Goal: Task Accomplishment & Management: Use online tool/utility

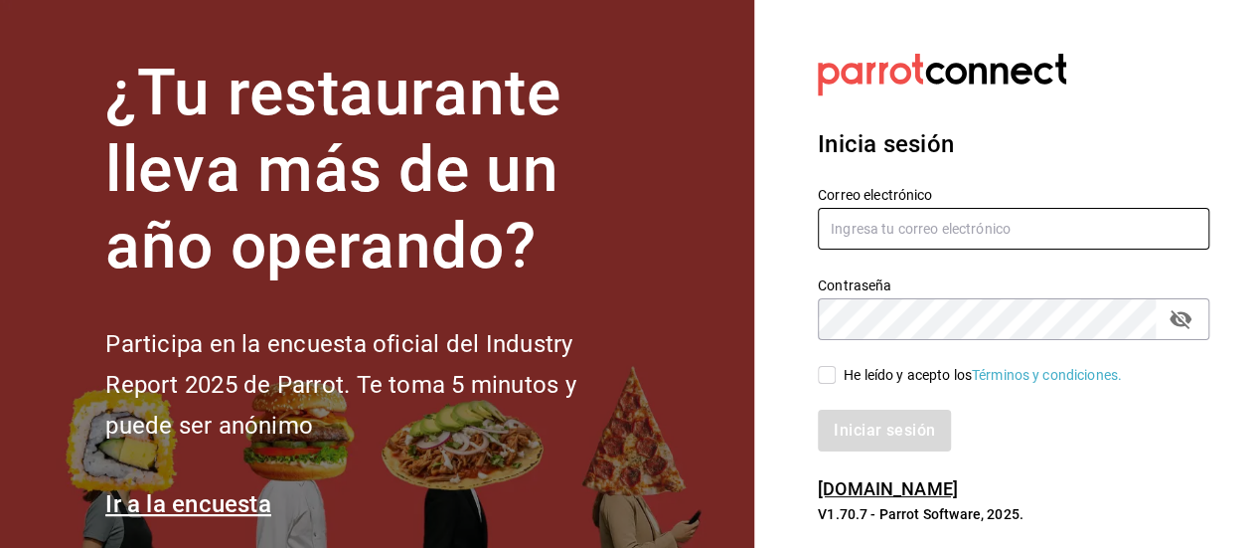
type input "[PERSON_NAME][EMAIL_ADDRESS][DOMAIN_NAME]"
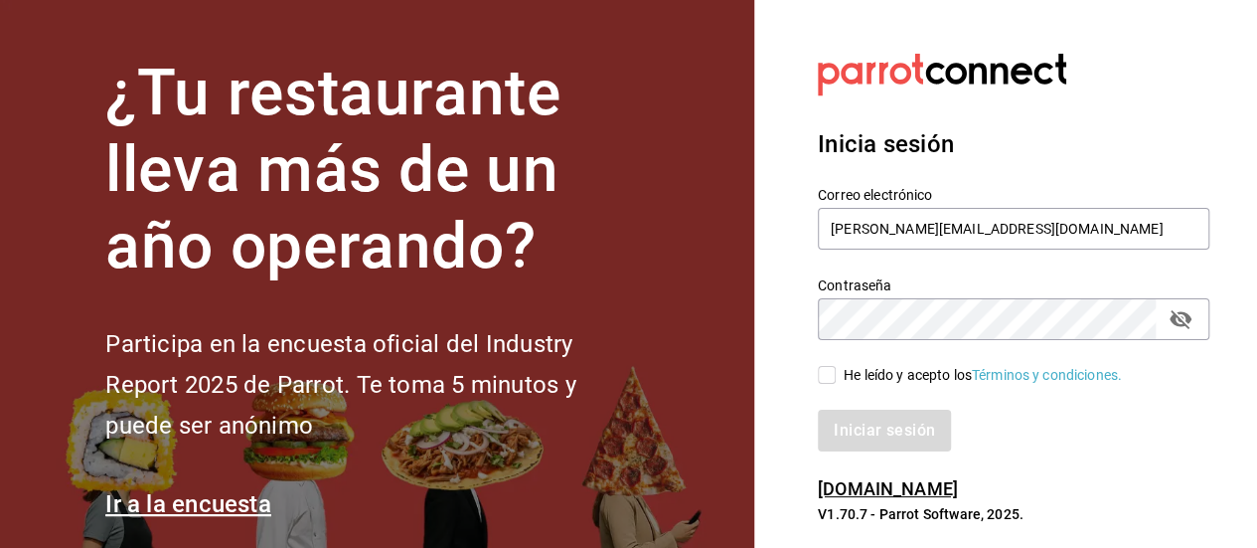
click at [827, 371] on input "He leído y acepto los Términos y condiciones." at bounding box center [827, 375] width 18 height 18
checkbox input "true"
click at [904, 438] on button "Iniciar sesión" at bounding box center [885, 430] width 135 height 42
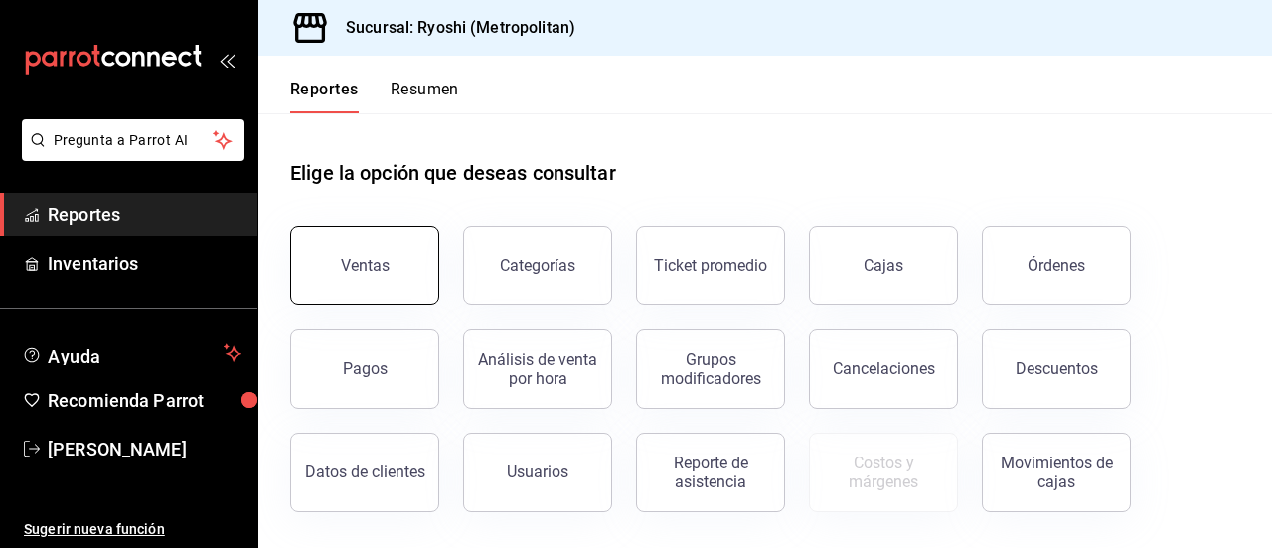
click at [378, 257] on div "Ventas" at bounding box center [365, 264] width 49 height 19
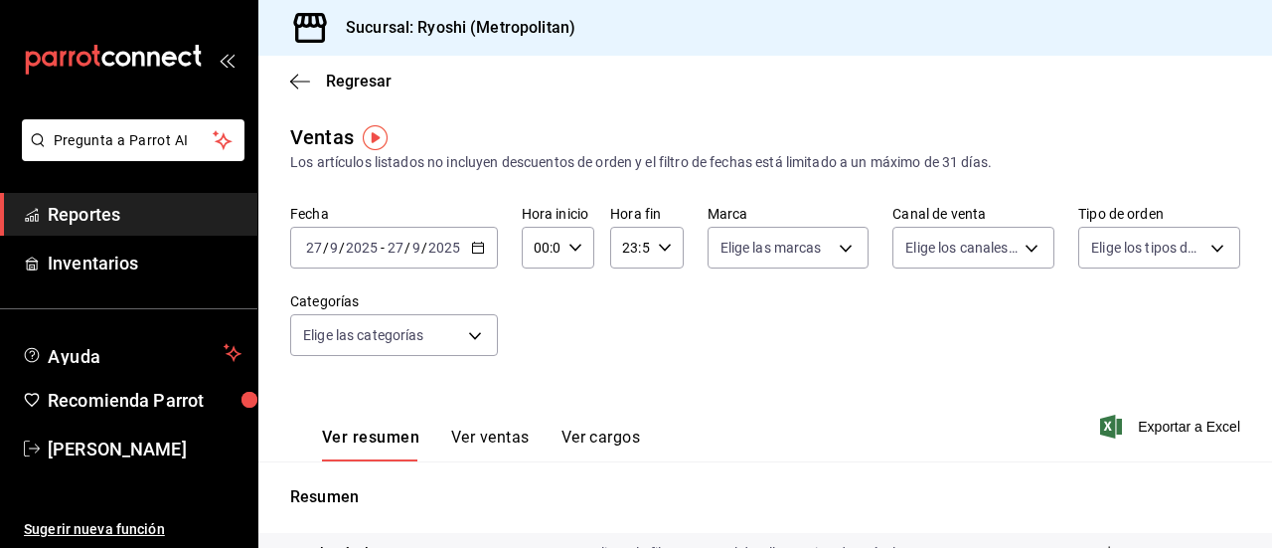
click at [471, 247] on icon "button" at bounding box center [478, 247] width 14 height 14
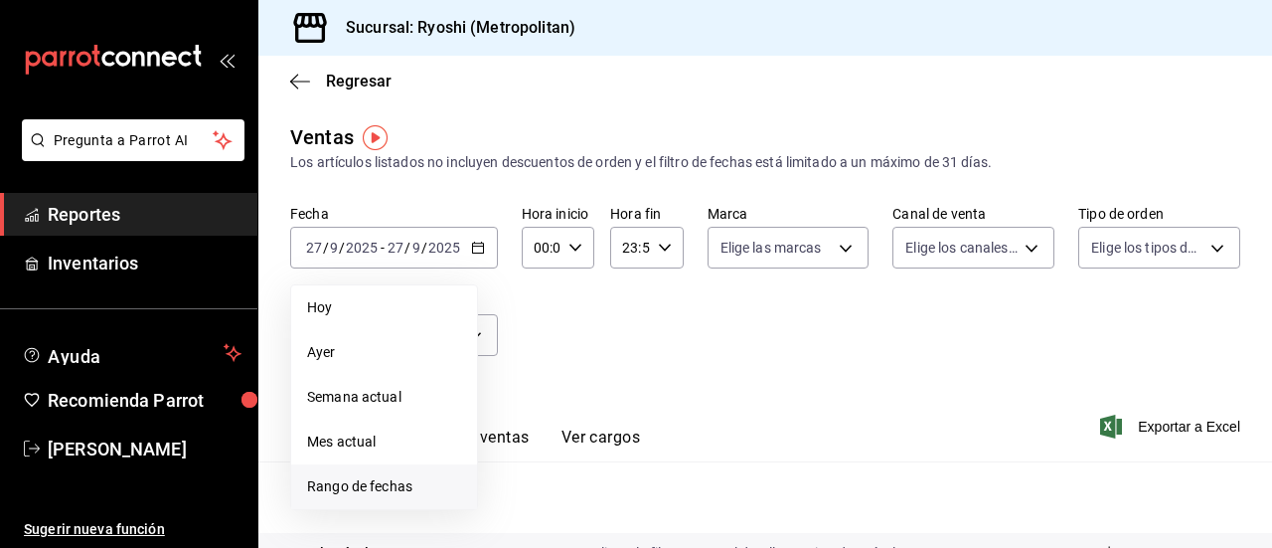
click at [333, 486] on span "Rango de fechas" at bounding box center [384, 486] width 154 height 21
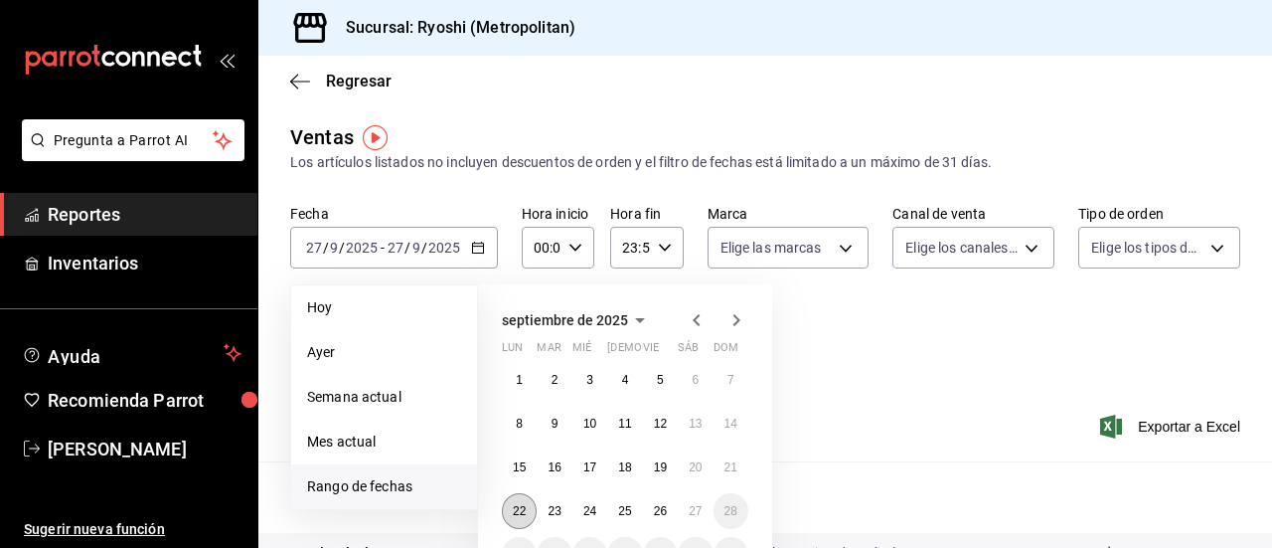
click at [515, 520] on button "22" at bounding box center [519, 511] width 35 height 36
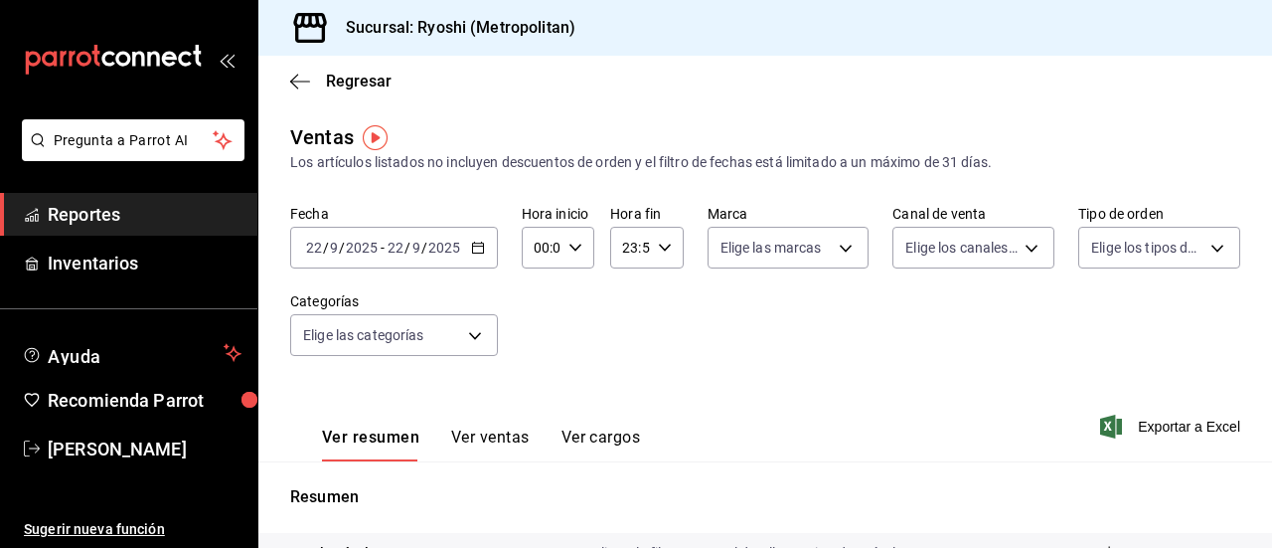
click at [479, 249] on icon "button" at bounding box center [478, 247] width 14 height 14
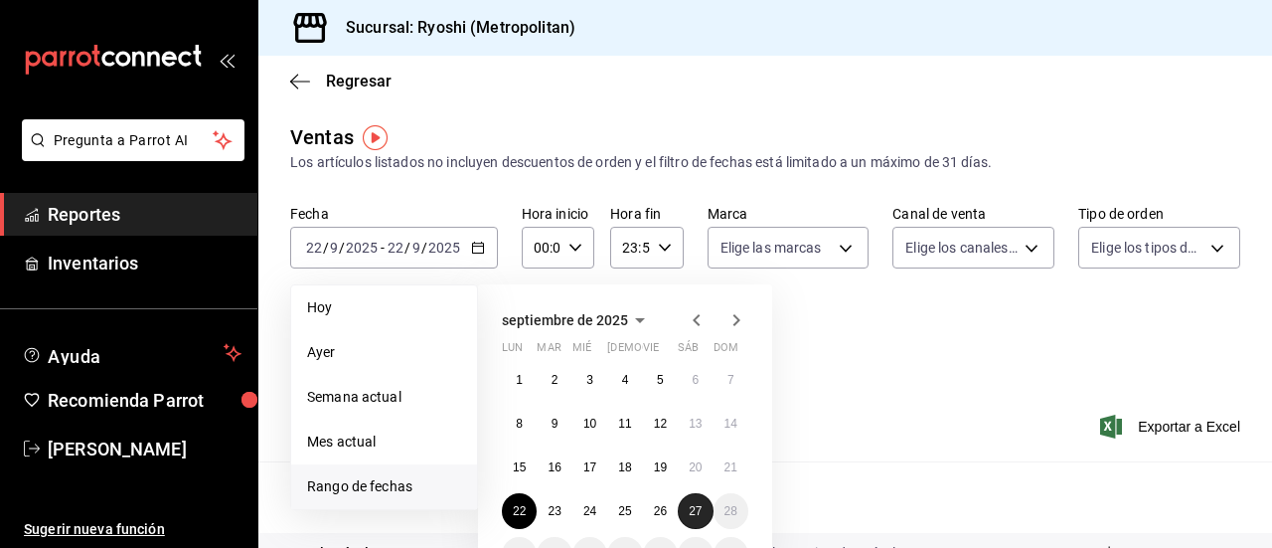
click at [698, 517] on abbr "27" at bounding box center [695, 511] width 13 height 14
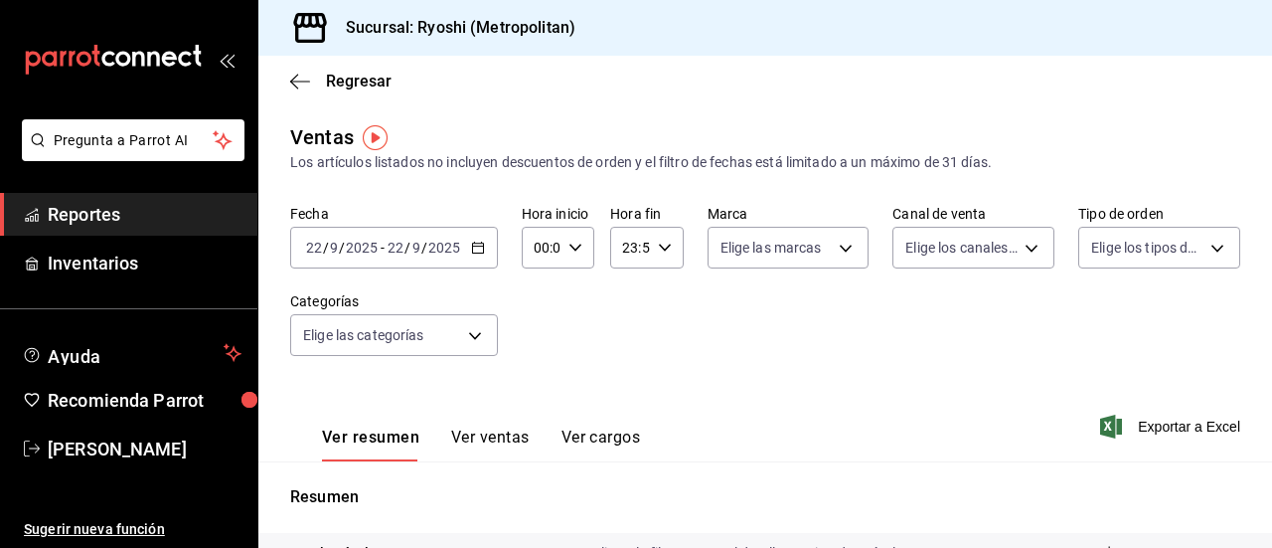
click at [476, 244] on icon "button" at bounding box center [478, 247] width 14 height 14
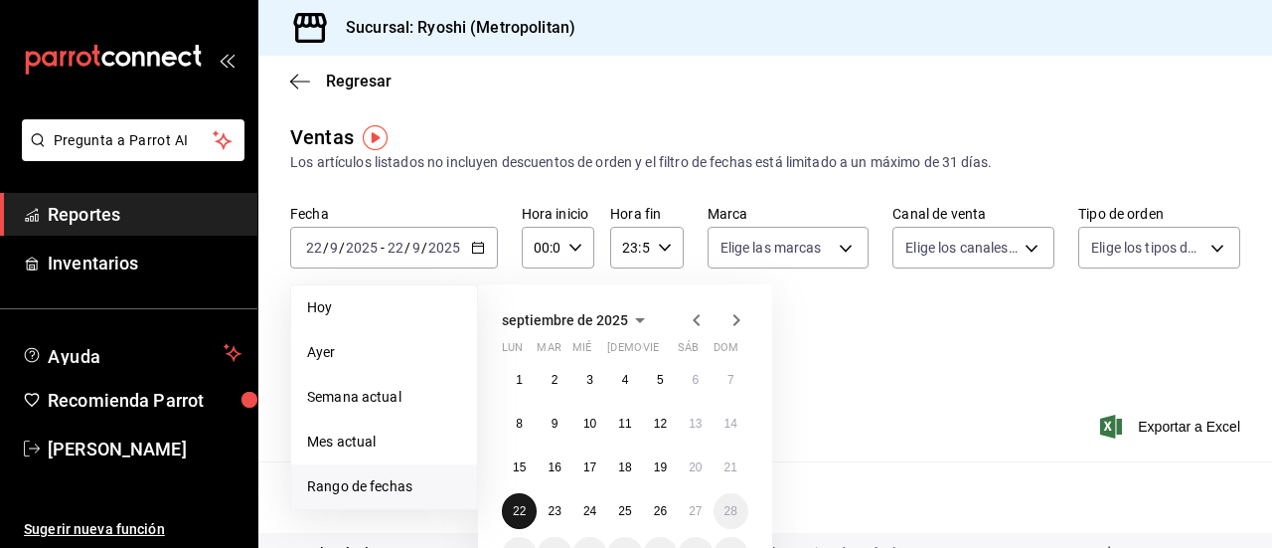
click at [521, 514] on abbr "22" at bounding box center [519, 511] width 13 height 14
click at [700, 504] on abbr "27" at bounding box center [695, 511] width 13 height 14
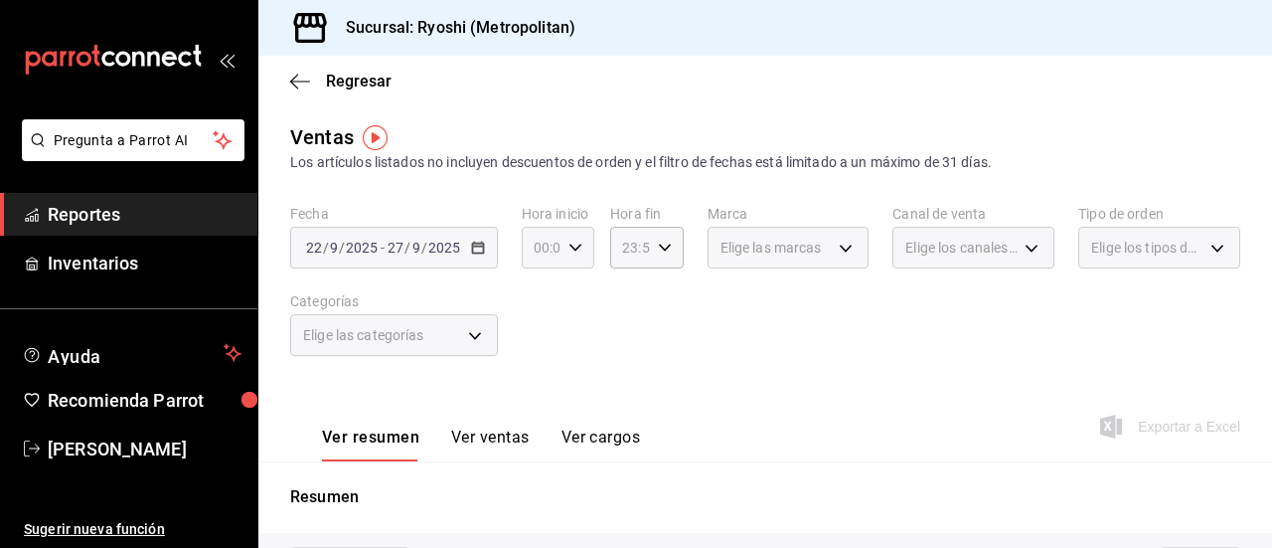
click at [572, 247] on icon "button" at bounding box center [575, 247] width 14 height 14
click at [537, 333] on button "01" at bounding box center [538, 346] width 28 height 40
type input "01:00"
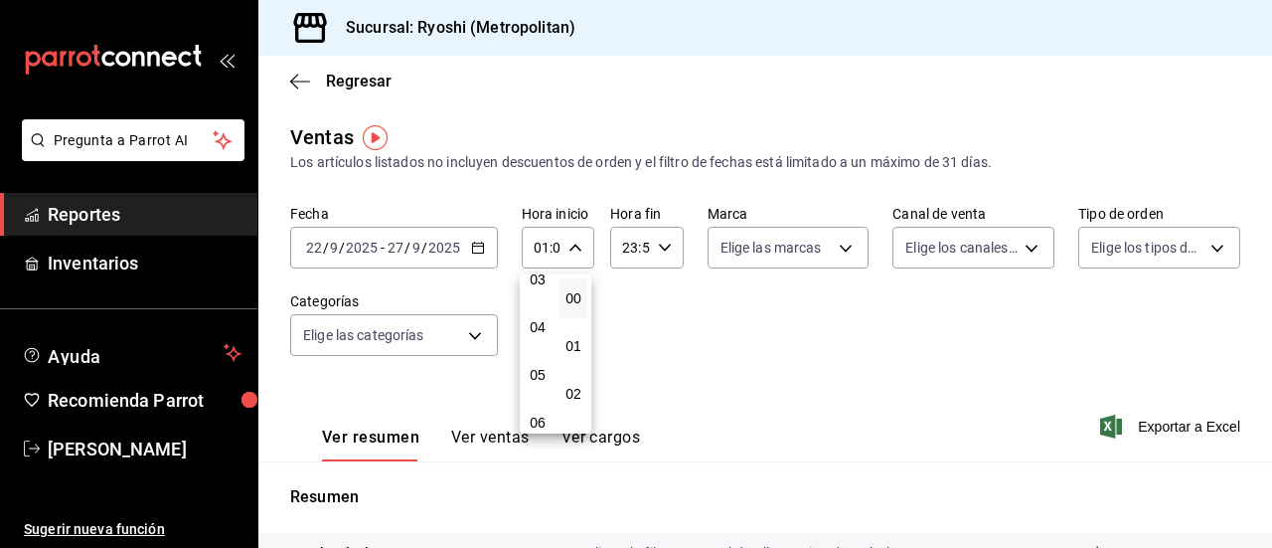
scroll to position [199, 0]
click at [537, 333] on span "05" at bounding box center [538, 338] width 4 height 16
type input "05:00"
click at [572, 294] on span "00" at bounding box center [573, 298] width 4 height 16
click at [663, 249] on div at bounding box center [636, 274] width 1272 height 548
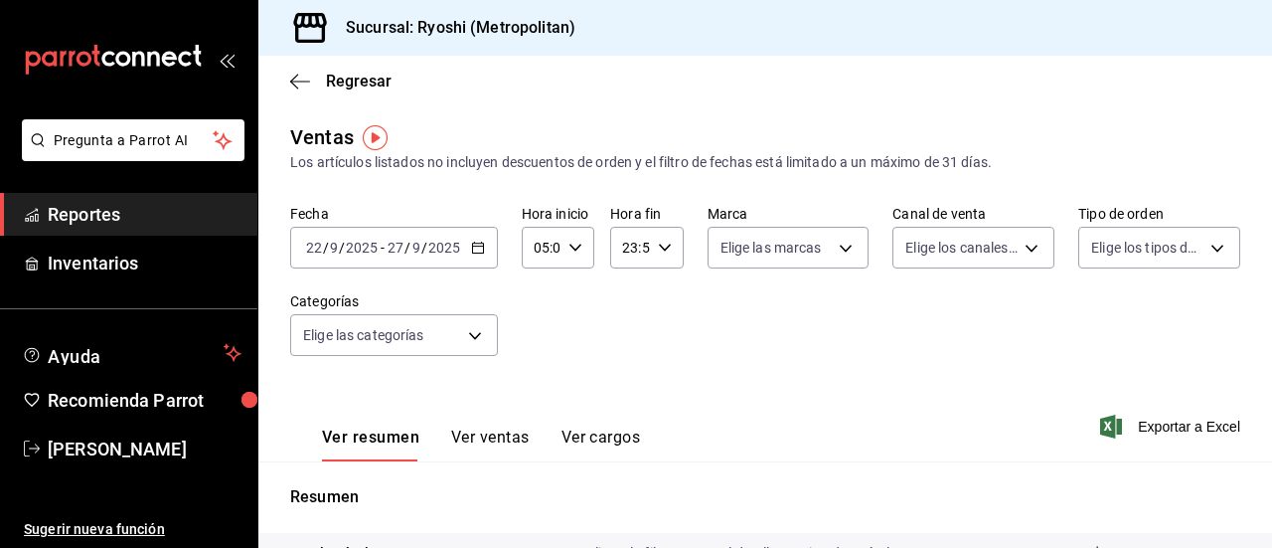
click at [659, 249] on \(Stroke\) "button" at bounding box center [664, 246] width 12 height 7
click at [627, 315] on span "21" at bounding box center [625, 314] width 4 height 16
type input "21:59"
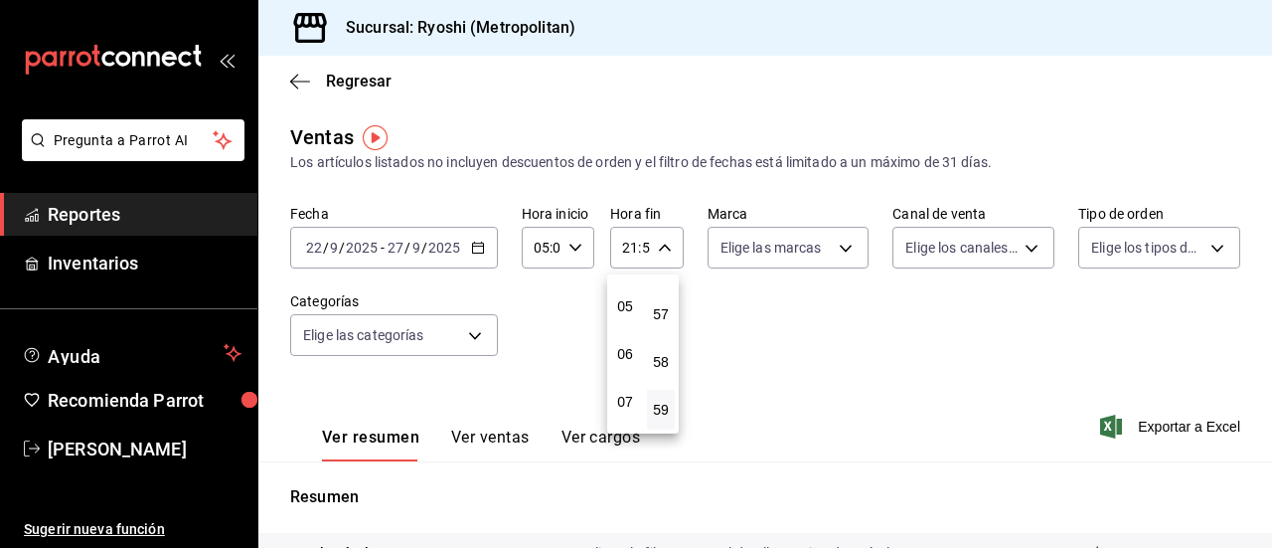
click at [629, 315] on button "05" at bounding box center [625, 306] width 28 height 40
click at [663, 320] on span "57" at bounding box center [661, 314] width 4 height 16
type input "05:57"
click at [662, 307] on button "00" at bounding box center [661, 298] width 28 height 40
type input "05:00"
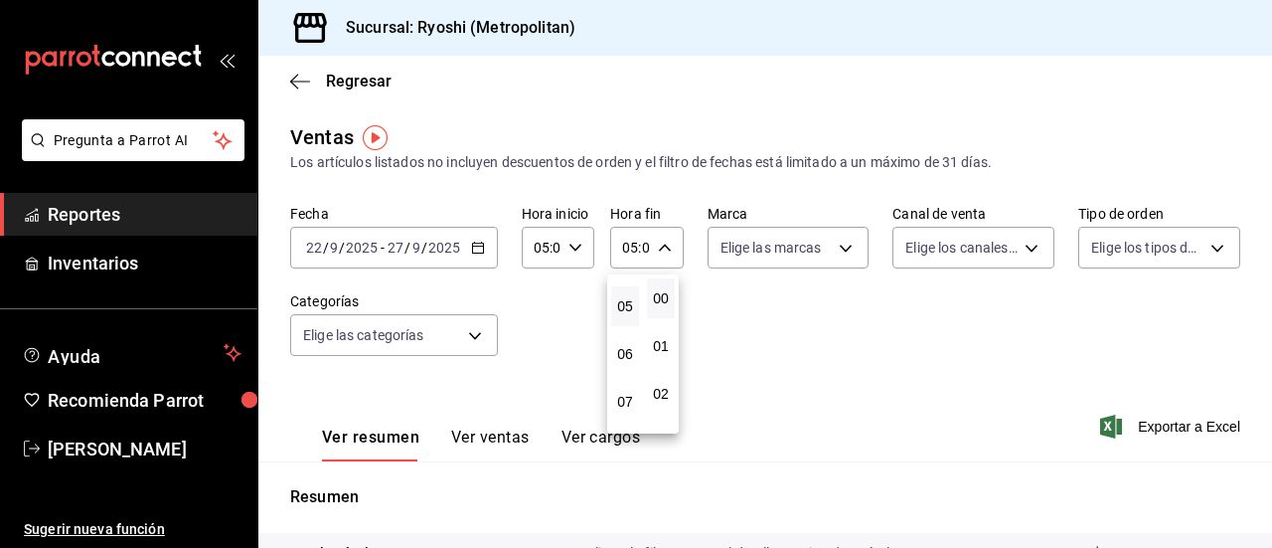
click at [797, 332] on div at bounding box center [636, 274] width 1272 height 548
click at [479, 436] on button "Ver ventas" at bounding box center [490, 444] width 79 height 34
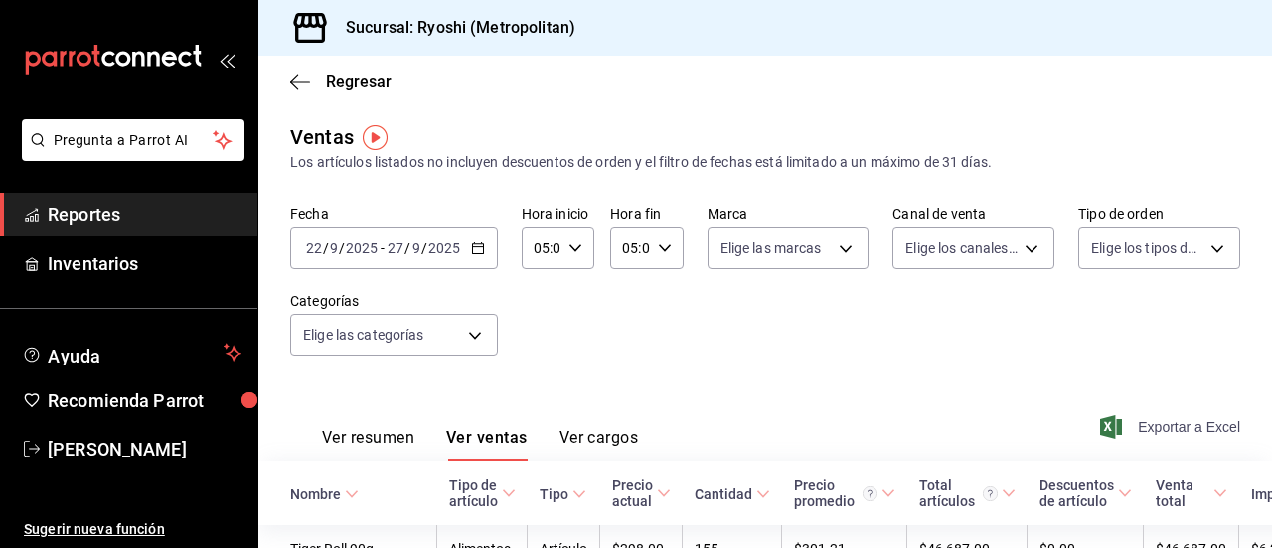
click at [1130, 428] on span "Exportar a Excel" at bounding box center [1172, 426] width 136 height 24
